Goal: Information Seeking & Learning: Learn about a topic

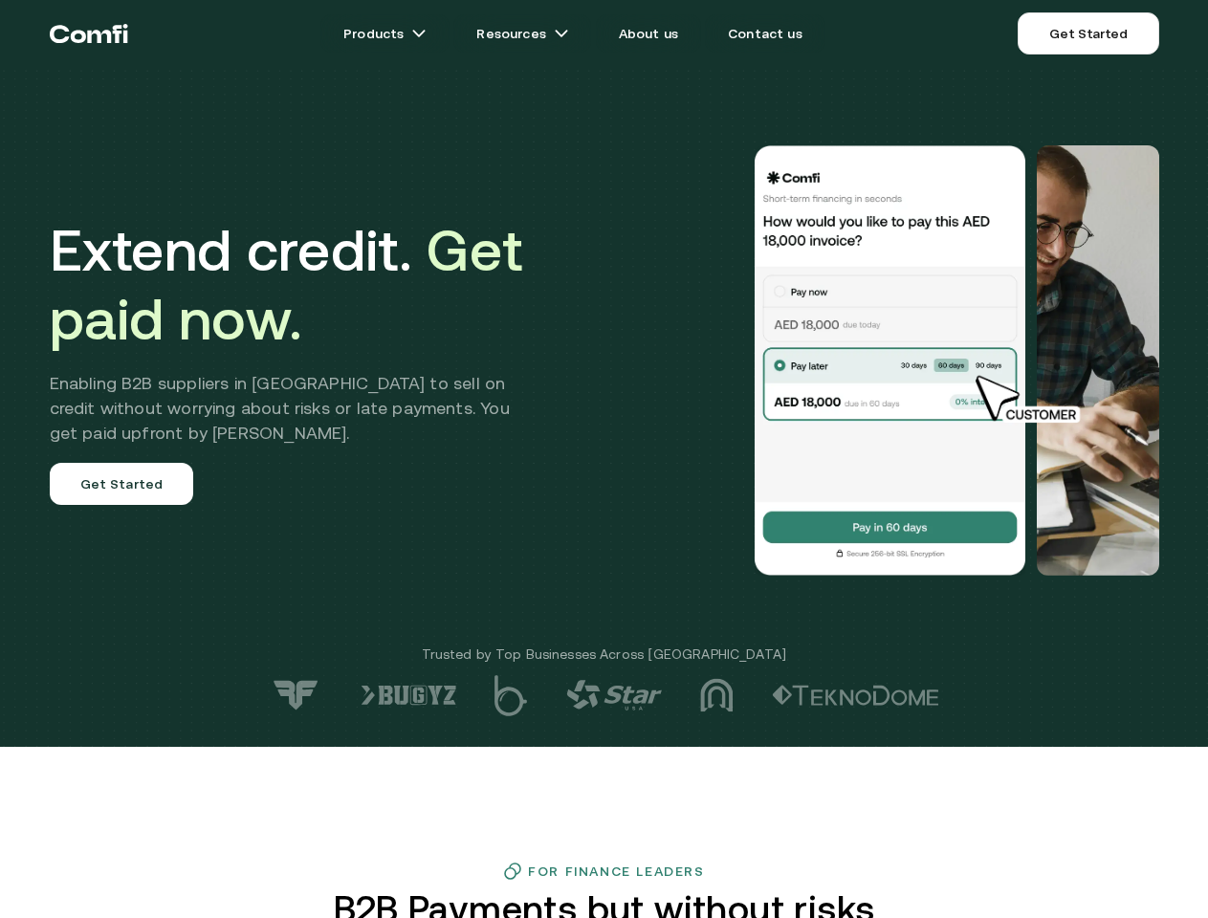
click at [604, 459] on div at bounding box center [860, 360] width 598 height 430
